Goal: Check status

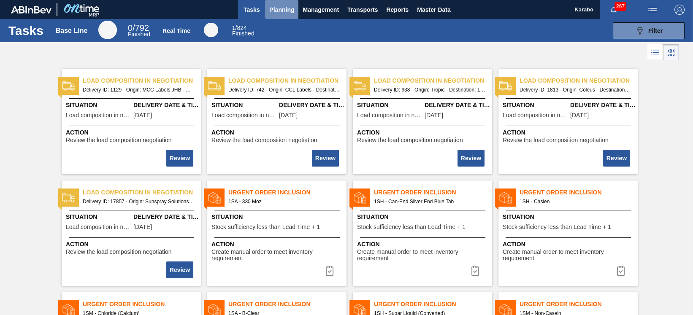
click at [271, 10] on span "Planning" at bounding box center [281, 10] width 25 height 10
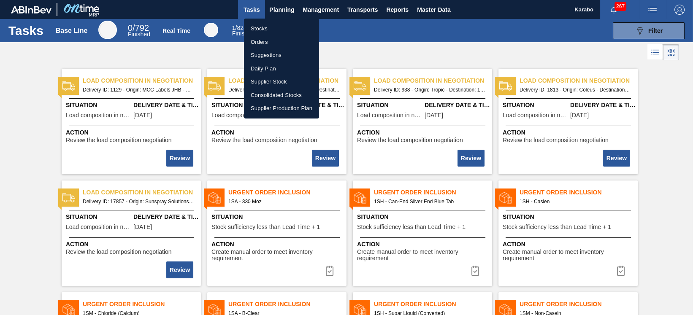
click at [277, 27] on li "Stocks" at bounding box center [281, 29] width 75 height 14
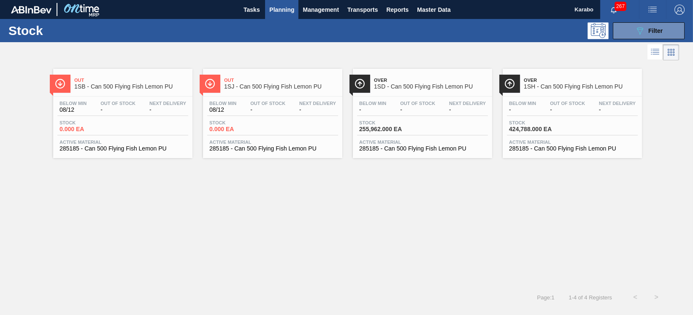
click at [283, 8] on span "Planning" at bounding box center [281, 10] width 25 height 10
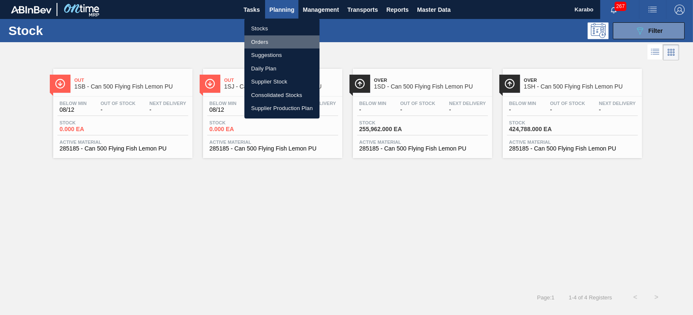
click at [280, 39] on li "Orders" at bounding box center [281, 42] width 75 height 14
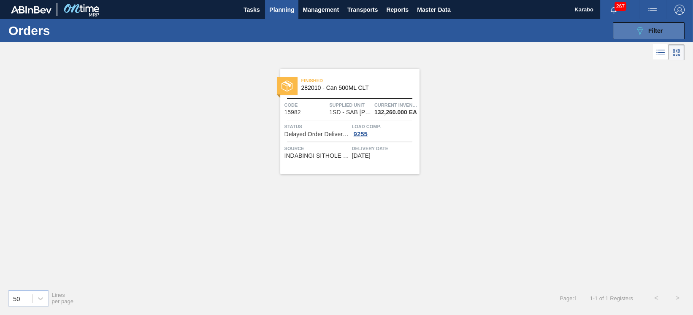
click at [625, 34] on button "089F7B8B-B2A5-4AFE-B5C0-19BA573D28AC Filter" at bounding box center [649, 30] width 72 height 17
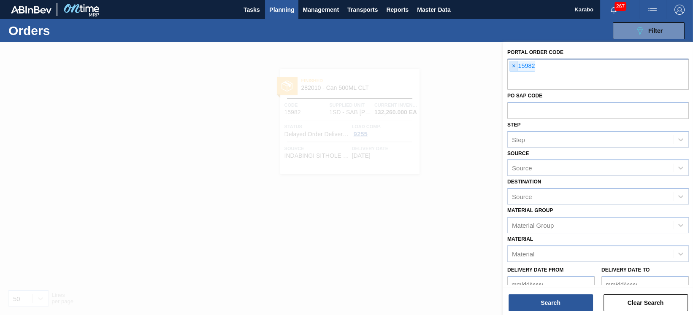
click at [511, 68] on span "×" at bounding box center [514, 66] width 8 height 10
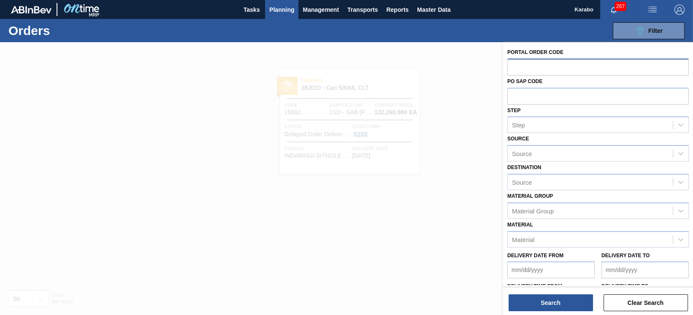
paste input "30285"
type input "30285"
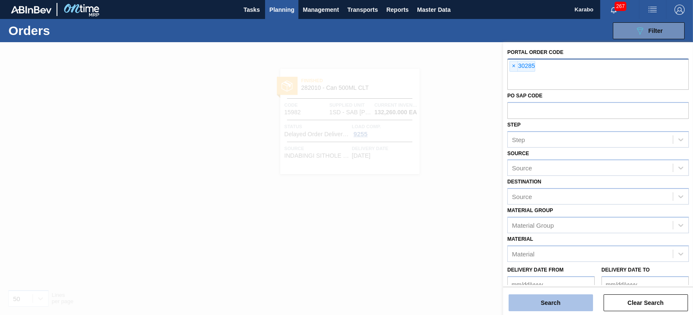
click at [547, 303] on button "Search" at bounding box center [551, 303] width 84 height 17
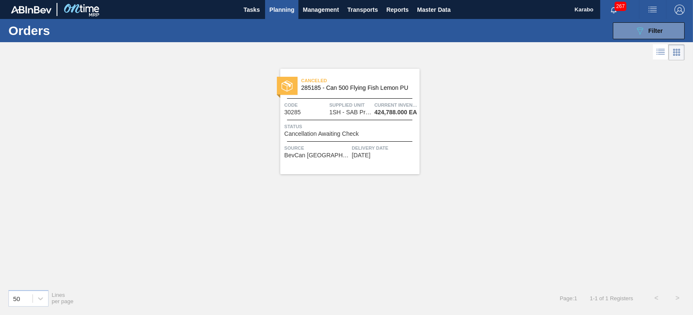
click at [338, 126] on span "Status" at bounding box center [350, 126] width 133 height 8
